Goal: Information Seeking & Learning: Find specific fact

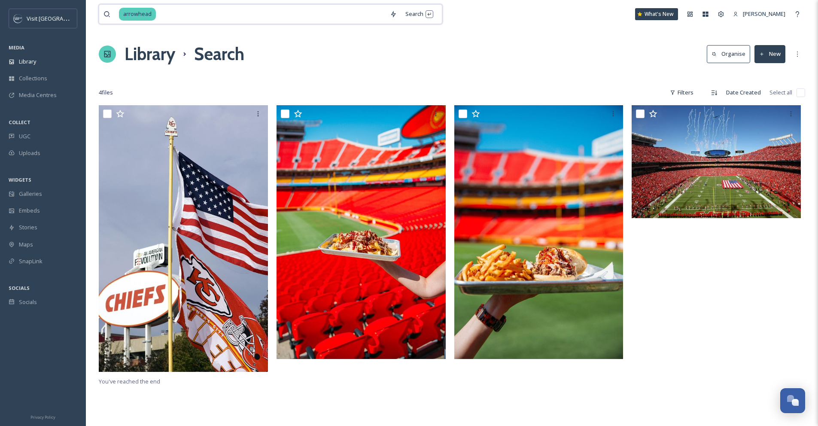
click at [158, 14] on input at bounding box center [271, 14] width 229 height 19
type input "a"
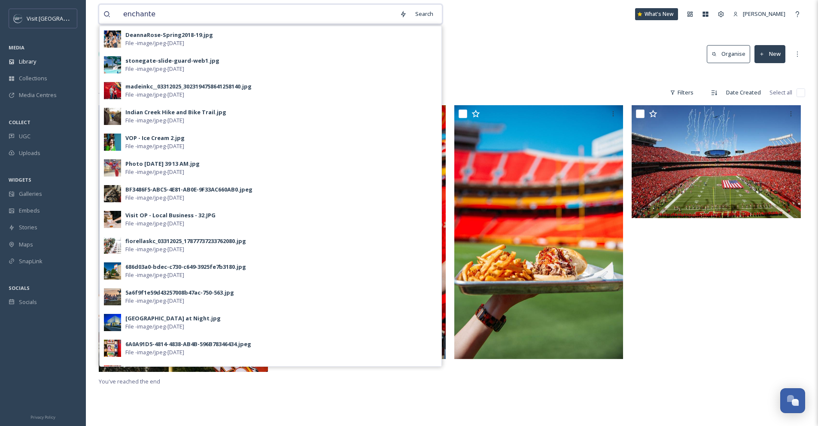
type input "enchanted"
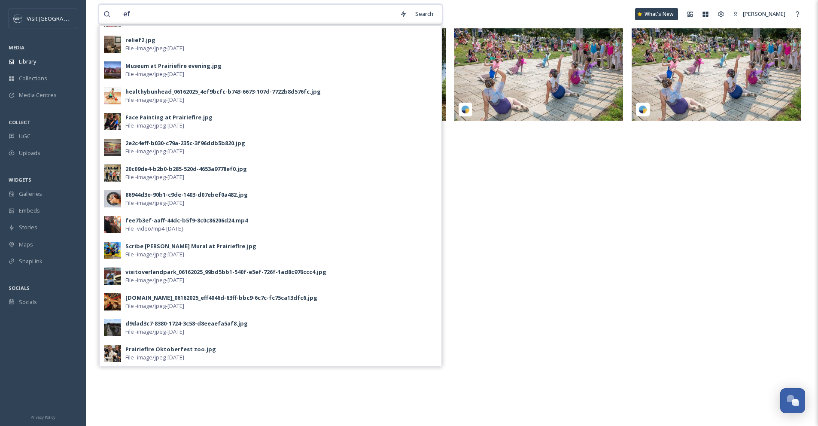
scroll to position [98, 0]
type input "e"
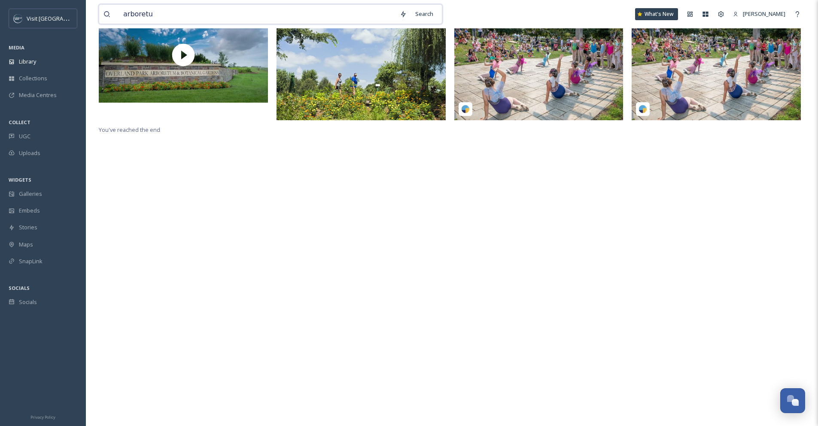
type input "arboretum"
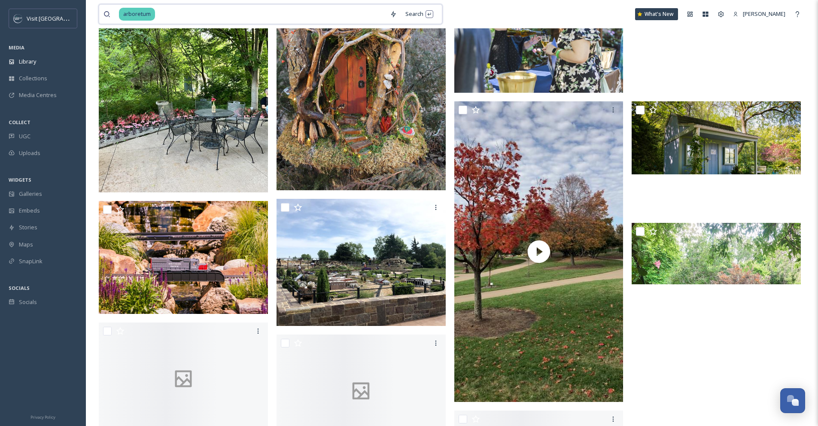
scroll to position [10048, 0]
